Goal: Task Accomplishment & Management: Contribute content

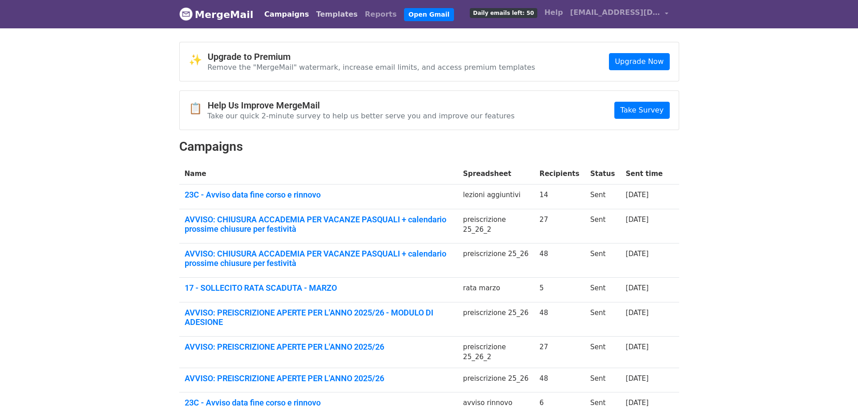
click at [321, 10] on link "Templates" at bounding box center [337, 14] width 49 height 18
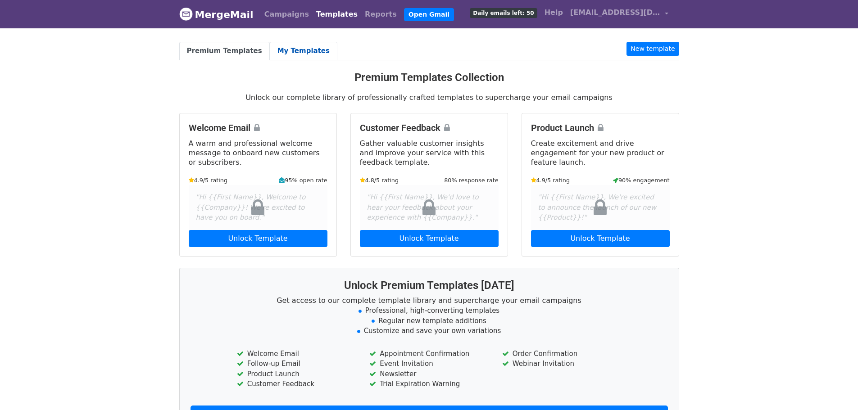
click at [277, 49] on link "My Templates" at bounding box center [304, 51] width 68 height 18
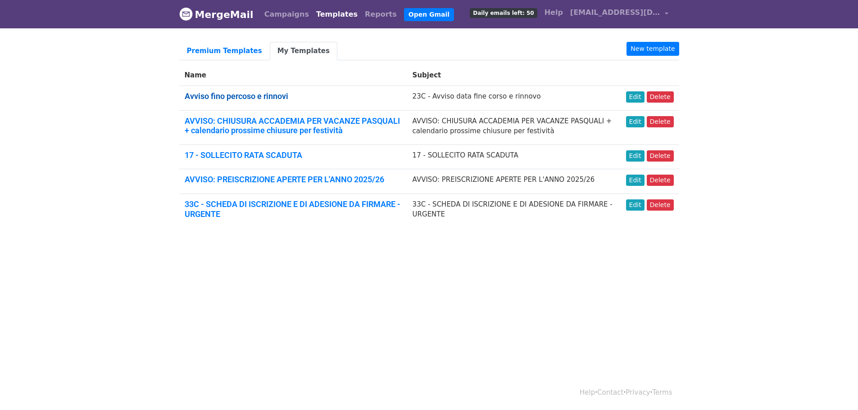
click at [218, 99] on link "Avviso fino percoso e rinnovi" at bounding box center [237, 95] width 104 height 9
click at [267, 155] on link "17 - SOLLECITO RATA SCADUTA" at bounding box center [244, 154] width 118 height 9
click at [650, 48] on link "New template" at bounding box center [653, 49] width 52 height 14
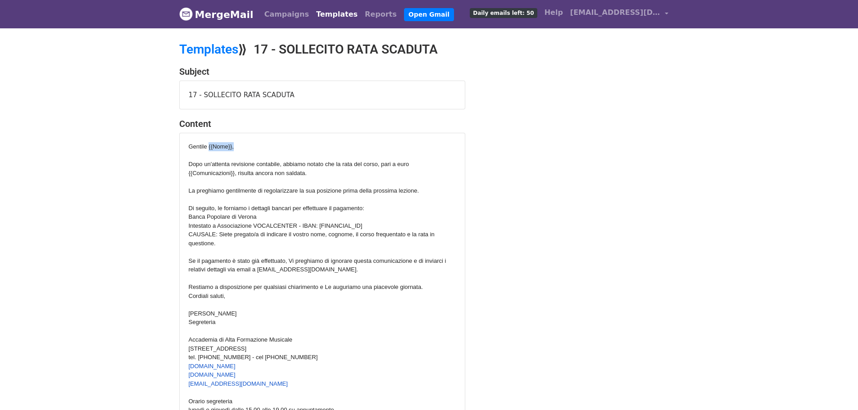
drag, startPoint x: 208, startPoint y: 145, endPoint x: 233, endPoint y: 145, distance: 25.2
click at [233, 145] on div "Gentile {{Nome}}," at bounding box center [322, 146] width 267 height 9
copy div "{{Nome}},"
click at [519, 314] on div "Subject 17 - SOLLECITO RATA SCADUTA Content Gentile {{Nome}}, Dopo un'attenta r…" at bounding box center [430, 254] width 514 height 376
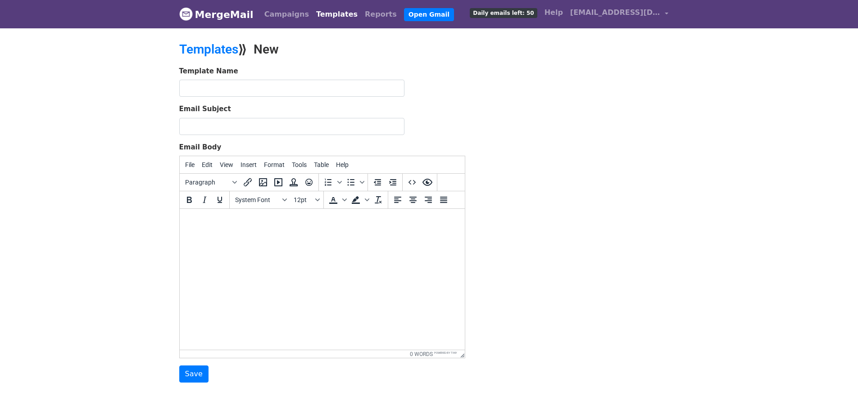
click at [236, 233] on html at bounding box center [321, 221] width 285 height 24
click at [200, 84] on input "text" at bounding box center [291, 88] width 225 height 17
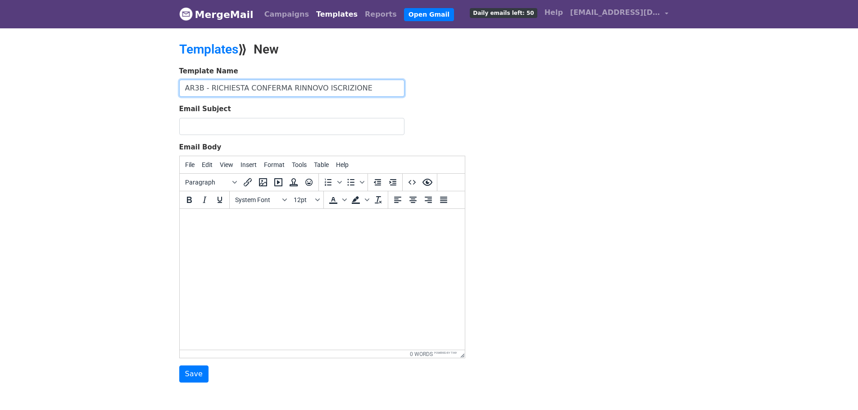
type input "AR3B - RICHIESTA CONFERMA RINNOVO ISCRIZIONE"
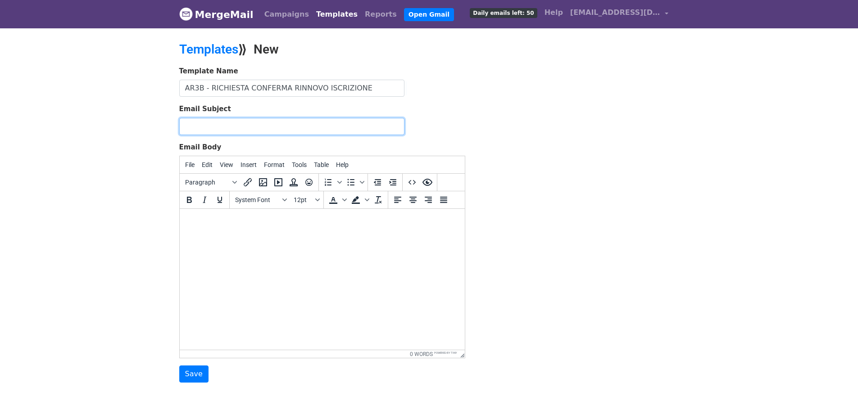
click at [199, 126] on input "Email Subject" at bounding box center [291, 126] width 225 height 17
paste input "AR3B - RICHIESTA CONFERMA RINNOVO ISCRIZIONE"
type input "AR3B - RICHIESTA CONFERMA RINNOVO ISCRIZIONE"
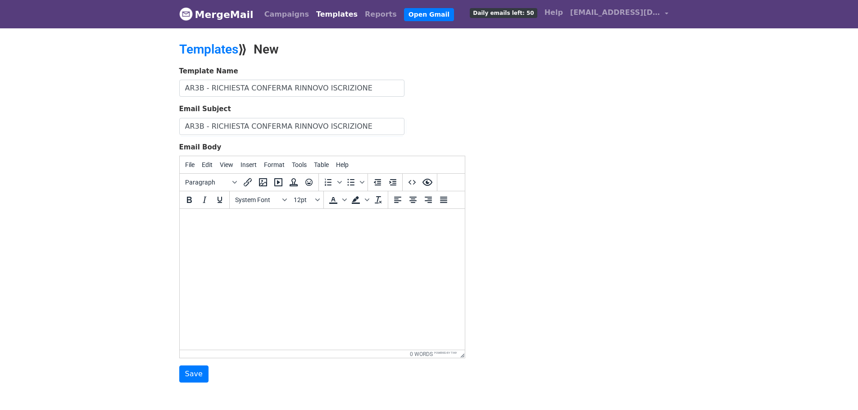
click at [195, 233] on html at bounding box center [321, 221] width 285 height 24
paste body
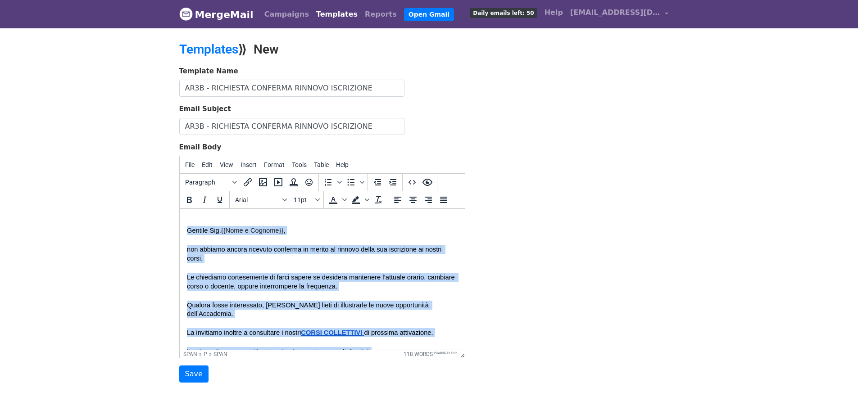
drag, startPoint x: 374, startPoint y: 269, endPoint x: 343, endPoint y: 407, distance: 140.9
click at [179, 209] on html "Gentile Sig. {{Nome e Cognome}} , non abbiamo ancora ricevuto conferma in merit…" at bounding box center [321, 353] width 285 height 289
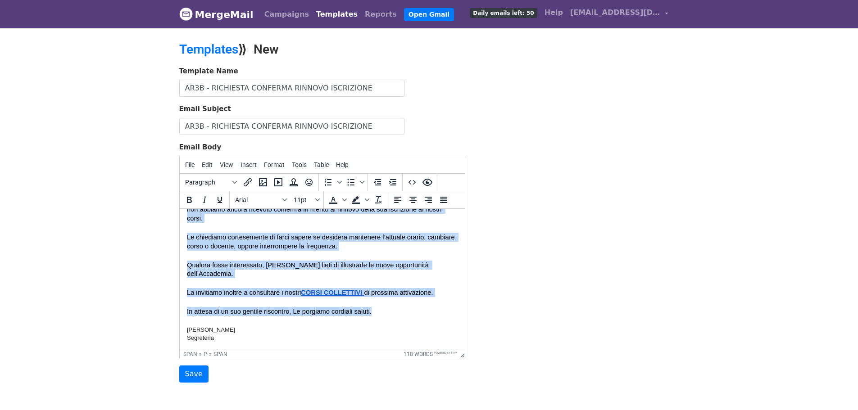
scroll to position [90, 0]
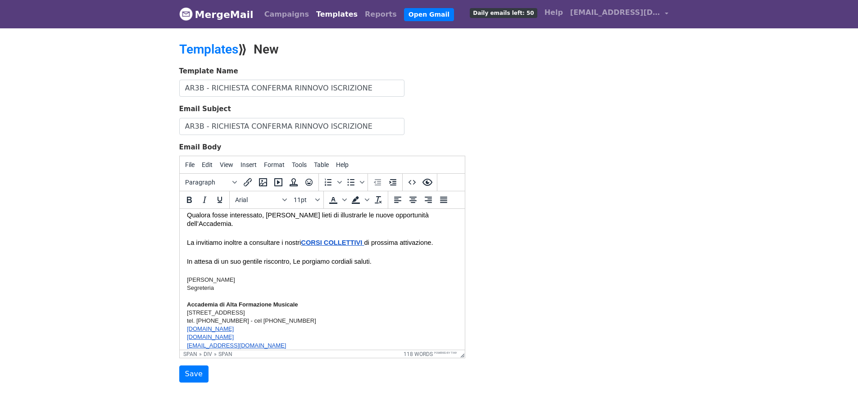
click at [227, 269] on div "Alexandra Reynolds Segreteria Accademia di Alta Formazione Musicale Via San Cos…" at bounding box center [321, 328] width 271 height 125
drag, startPoint x: 221, startPoint y: 255, endPoint x: 254, endPoint y: 258, distance: 33.4
click at [254, 258] on span "In attesa di un suo gentile riscontro, Le porgiamo cordiali saluti." at bounding box center [278, 261] width 185 height 7
click at [207, 164] on span "Edit" at bounding box center [207, 164] width 11 height 7
click at [386, 284] on div "Segreteria" at bounding box center [321, 288] width 271 height 8
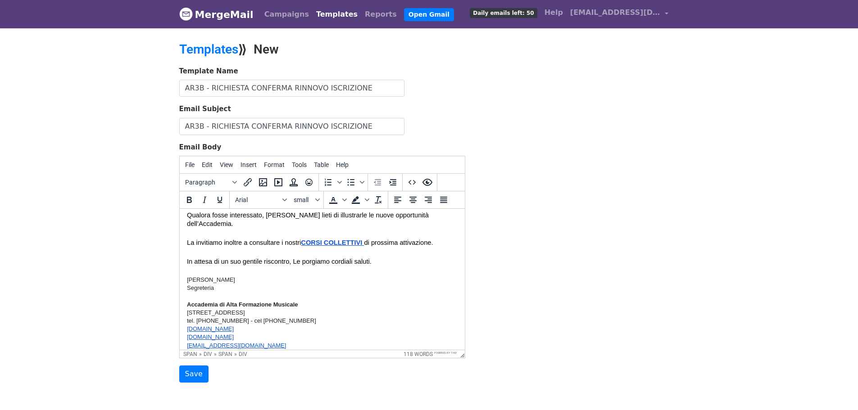
click at [186, 284] on div "Segreteria" at bounding box center [321, 288] width 271 height 8
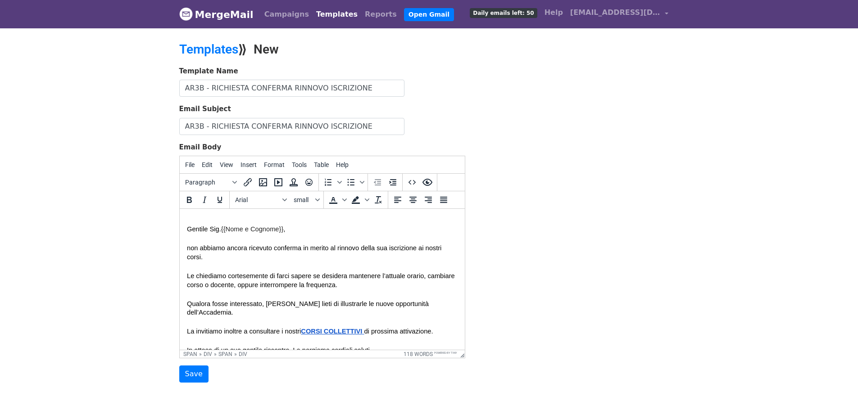
scroll to position [0, 0]
click at [188, 230] on span "Gentile Sig." at bounding box center [203, 230] width 34 height 7
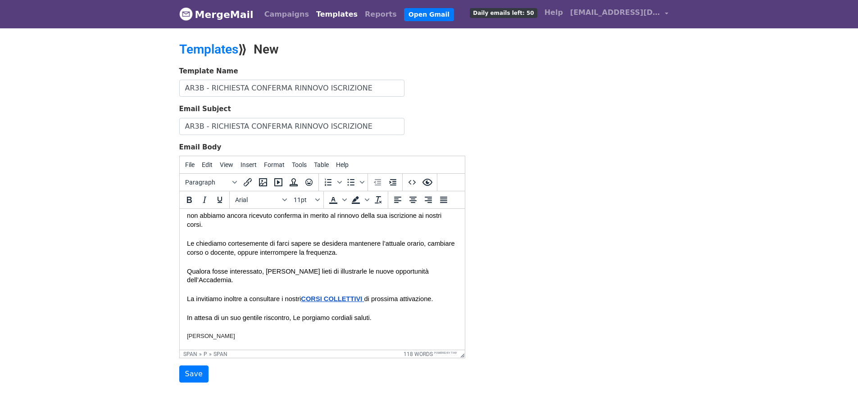
scroll to position [90, 0]
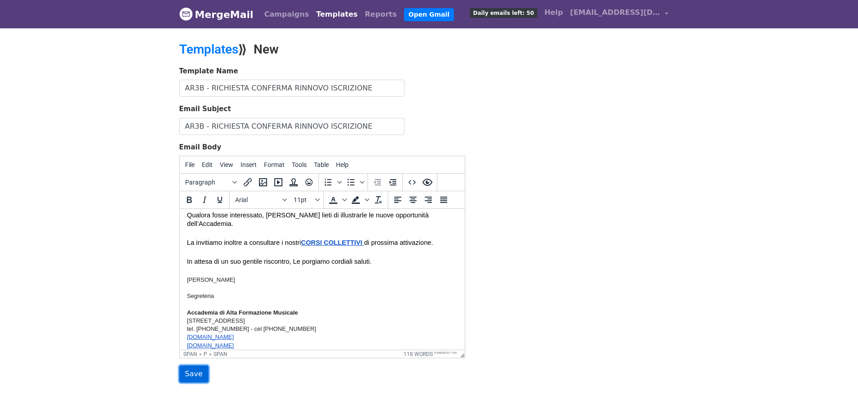
click at [186, 376] on input "Save" at bounding box center [193, 374] width 29 height 17
